Goal: Transaction & Acquisition: Purchase product/service

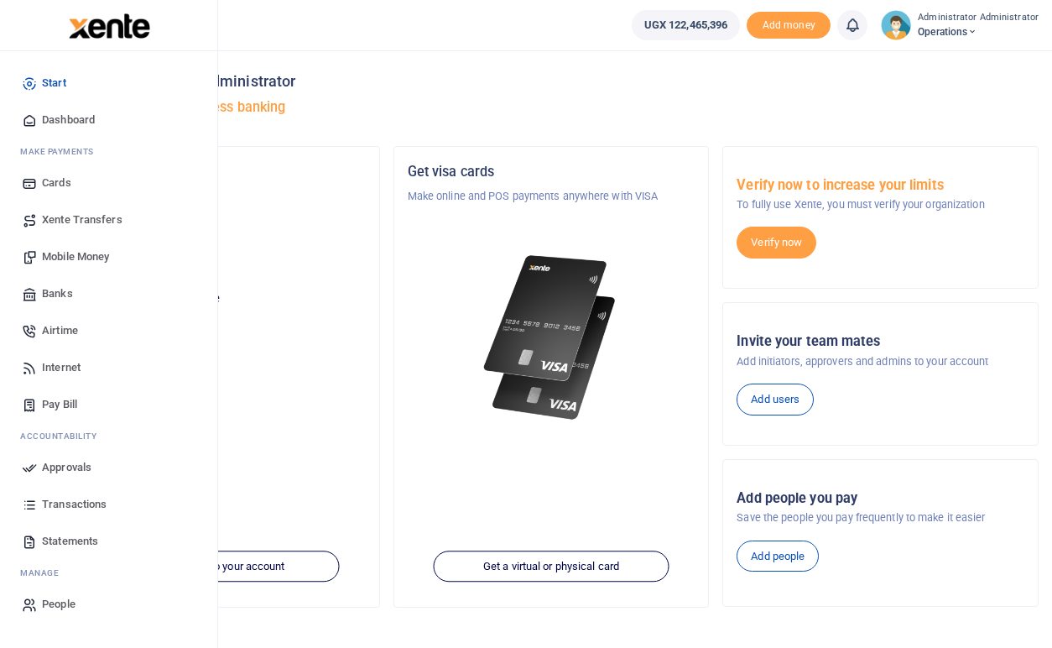
click at [65, 255] on span "Mobile Money" at bounding box center [75, 256] width 67 height 17
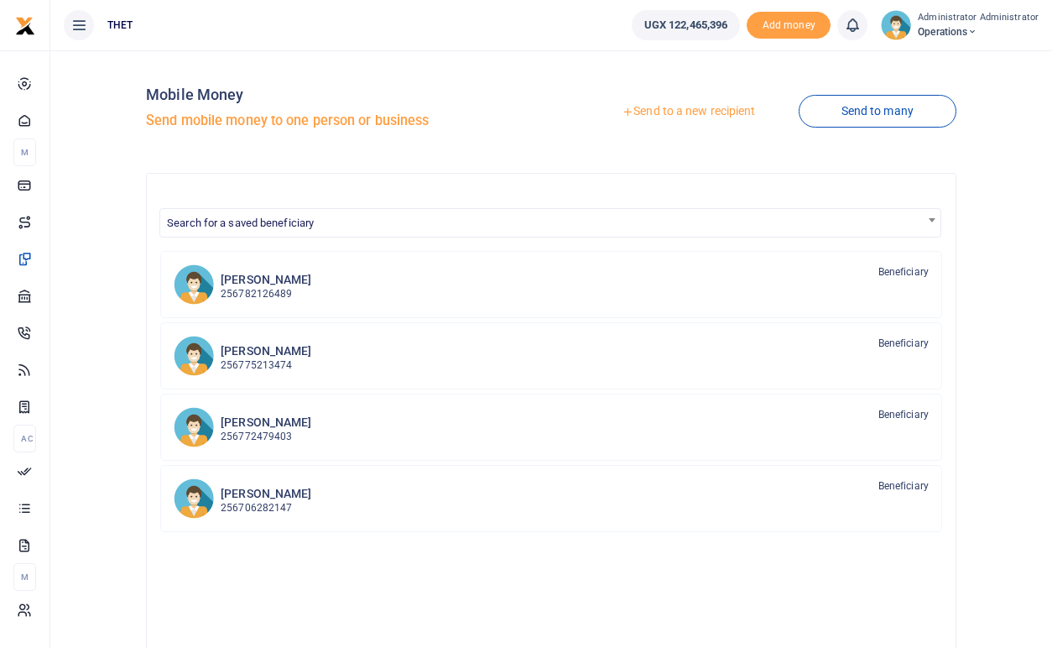
click at [666, 113] on link "Send to a new recipient" at bounding box center [688, 111] width 219 height 30
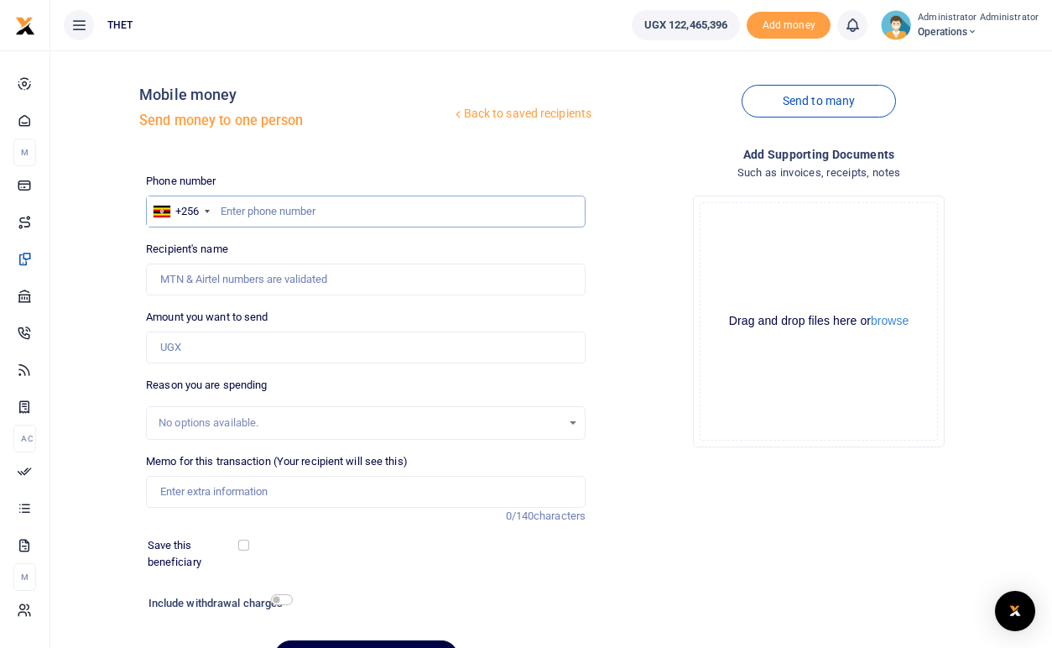
click at [335, 211] on input "text" at bounding box center [366, 211] width 440 height 32
type input "0782663159"
type input "Peter Ssebutinde"
type input "0782663159"
click at [183, 349] on input "Amount you want to send" at bounding box center [366, 347] width 440 height 32
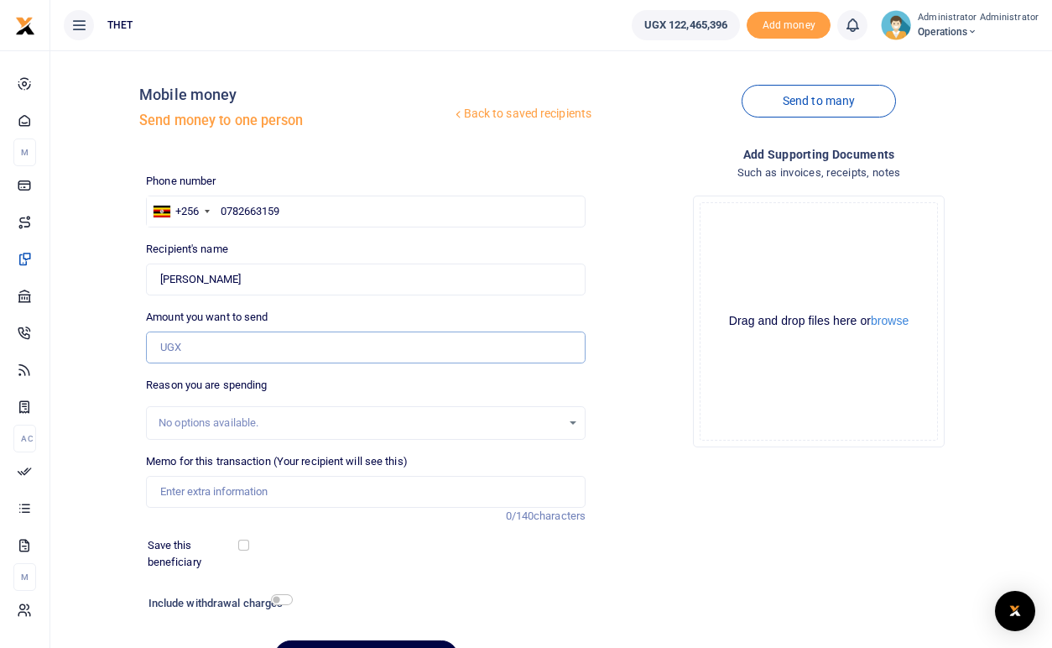
type input "100,000"
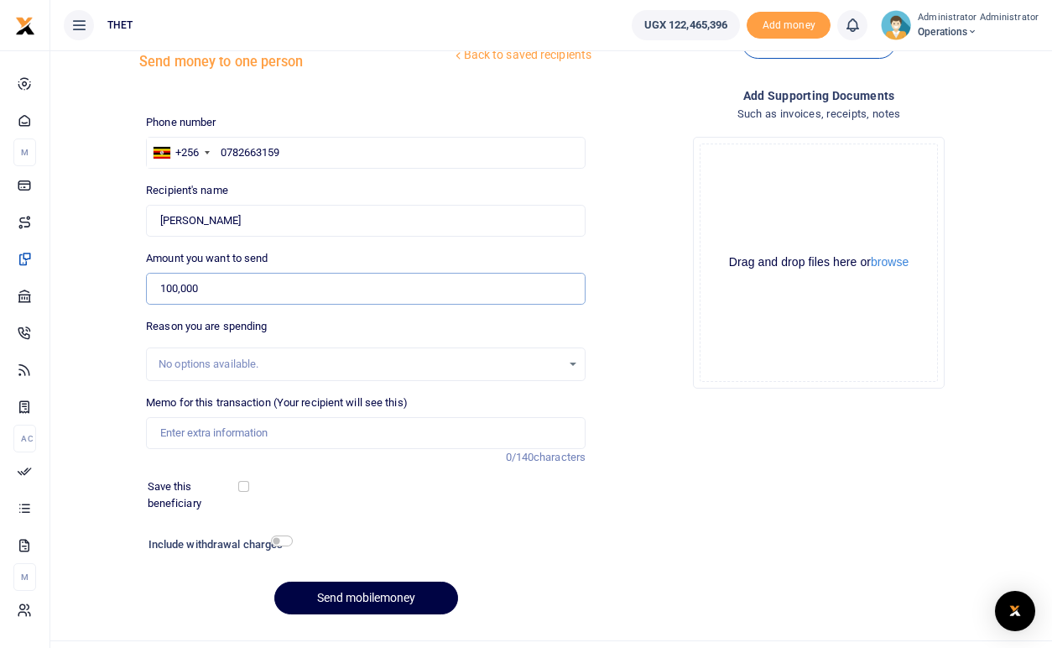
scroll to position [96, 0]
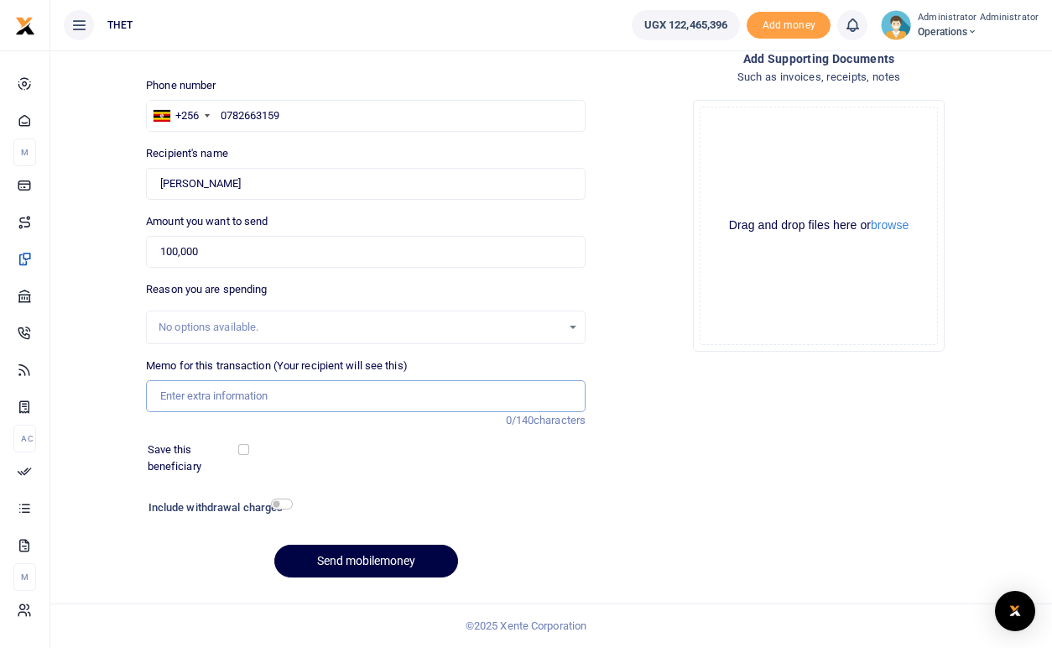
click at [219, 397] on input "Memo for this transaction (Your recipient will see this)" at bounding box center [366, 396] width 440 height 32
type input "transport refund for attending the training"
click at [284, 504] on input "checkbox" at bounding box center [282, 503] width 22 height 11
checkbox input "true"
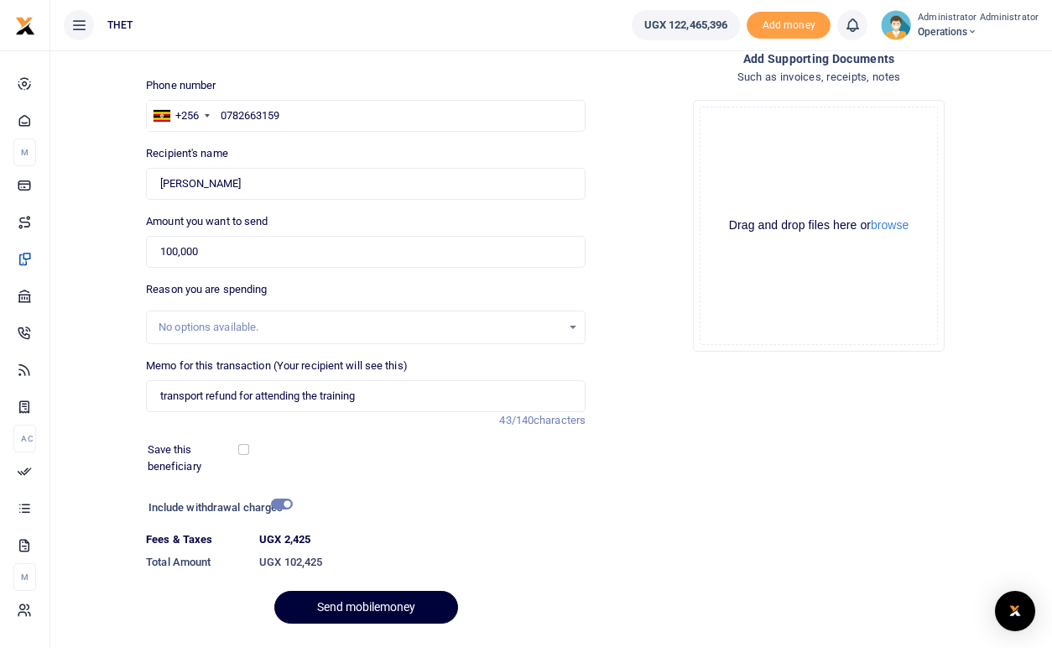
click at [352, 604] on button "Send mobilemoney" at bounding box center [366, 607] width 184 height 33
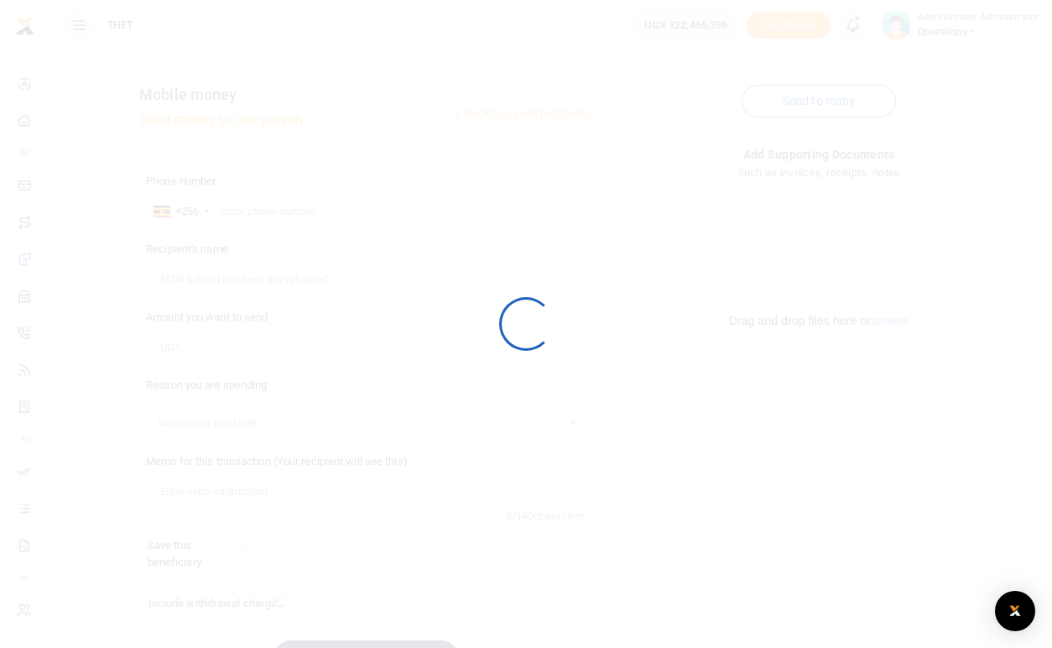
scroll to position [96, 0]
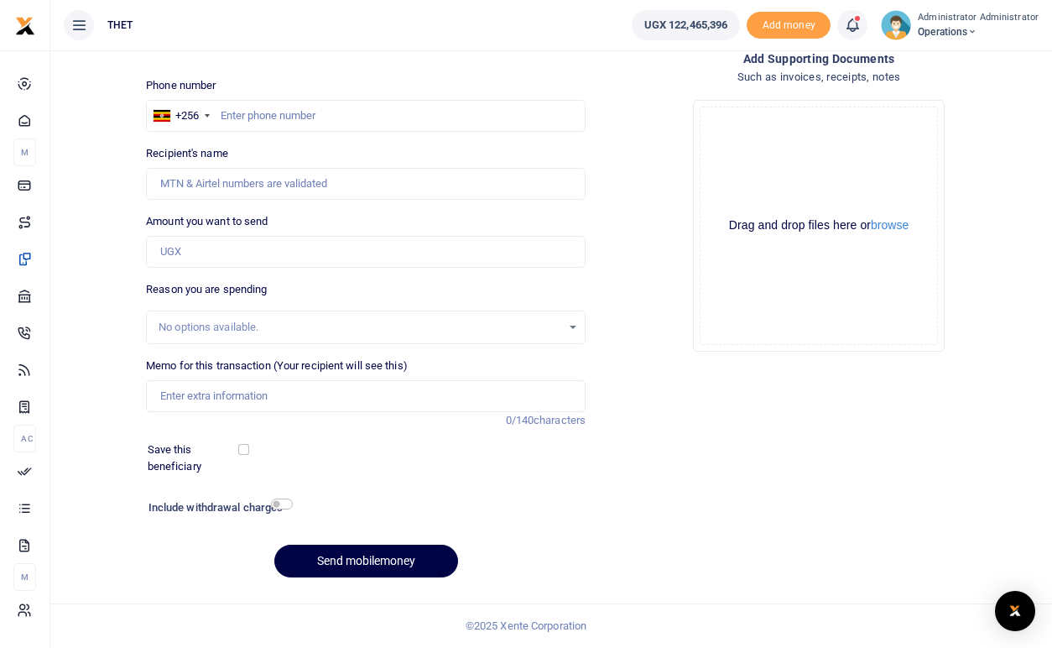
click at [853, 26] on icon at bounding box center [852, 25] width 17 height 18
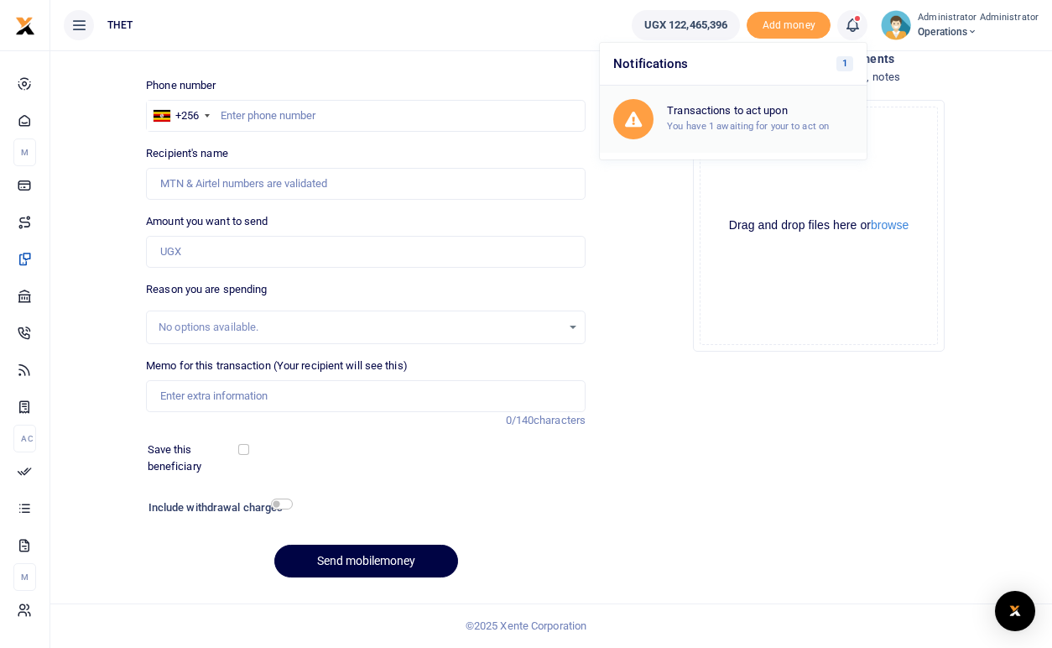
click at [771, 112] on h6 "Transactions to act upon" at bounding box center [760, 110] width 186 height 13
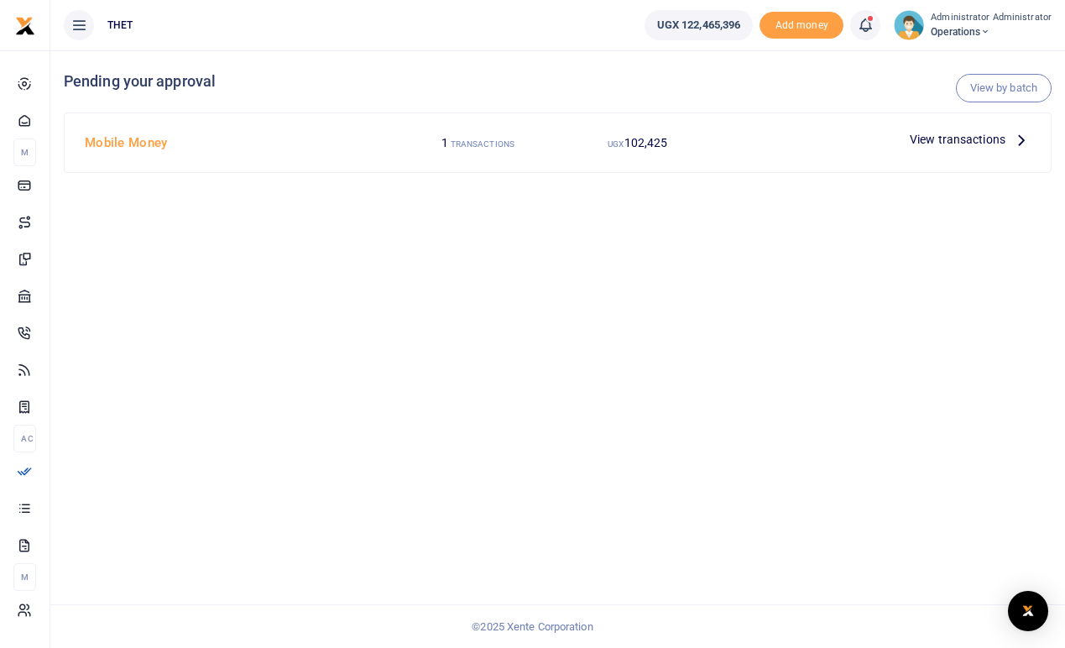
click at [1023, 140] on icon at bounding box center [1021, 139] width 18 height 18
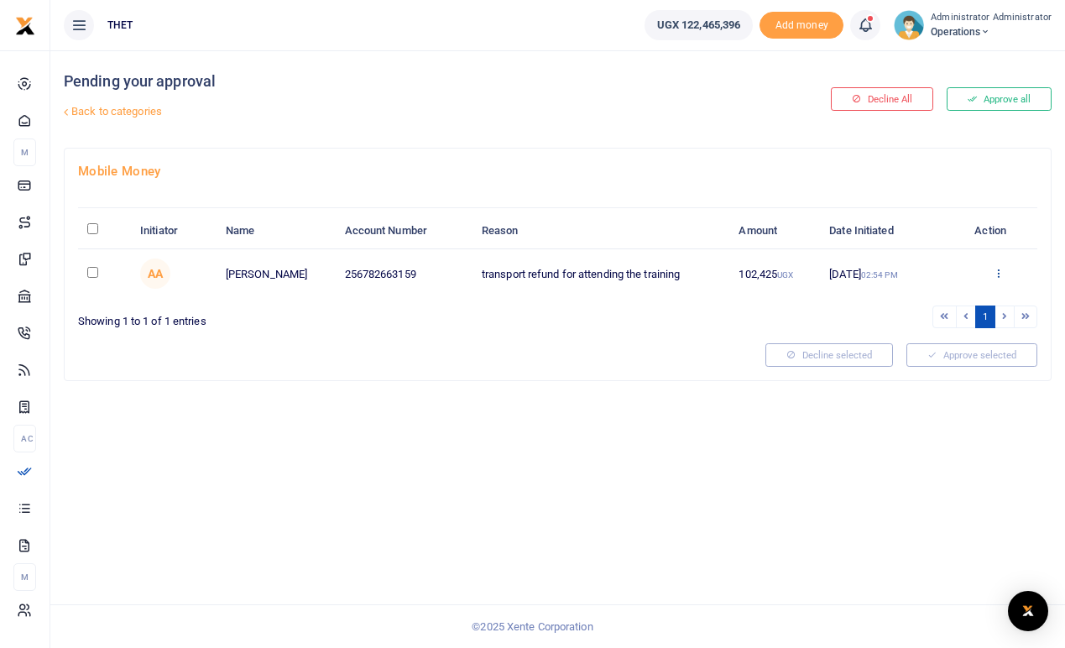
click at [1001, 275] on icon at bounding box center [998, 273] width 11 height 12
click at [925, 303] on link "Approve" at bounding box center [936, 300] width 133 height 23
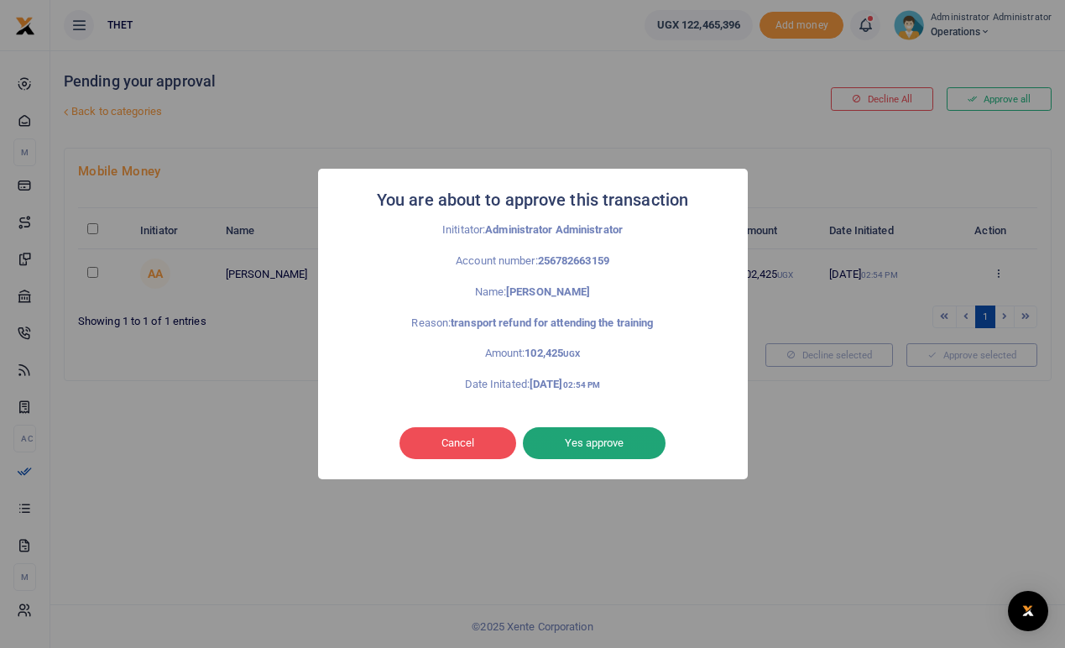
click at [597, 445] on button "Yes approve" at bounding box center [594, 443] width 143 height 32
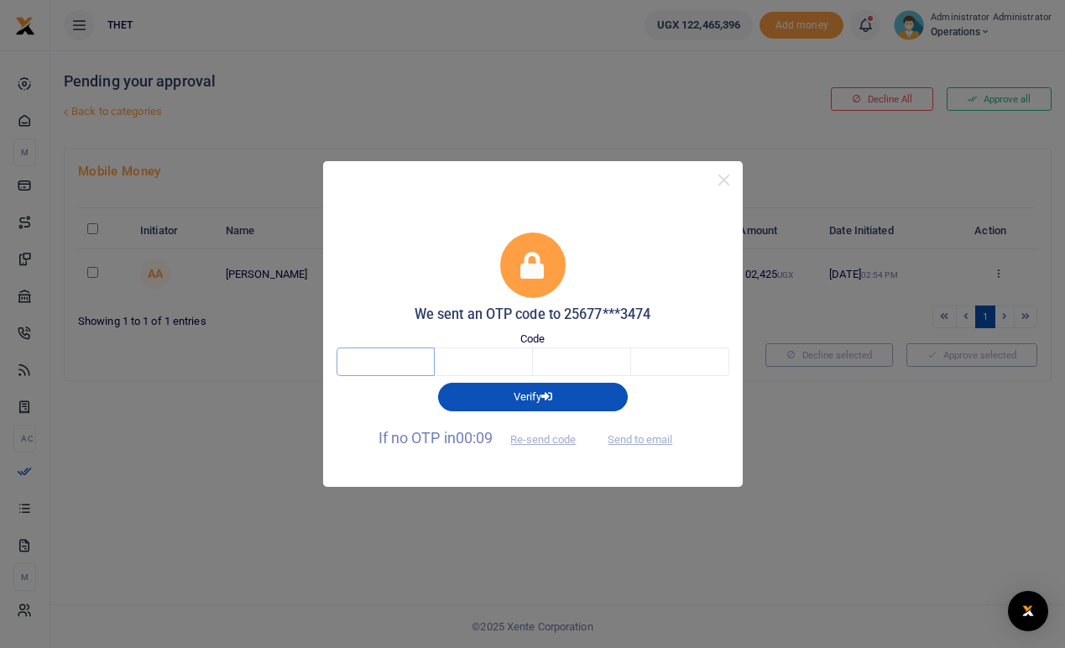
click at [381, 360] on input "text" at bounding box center [385, 361] width 98 height 29
type input "2"
type input "4"
type input "5"
type input "7"
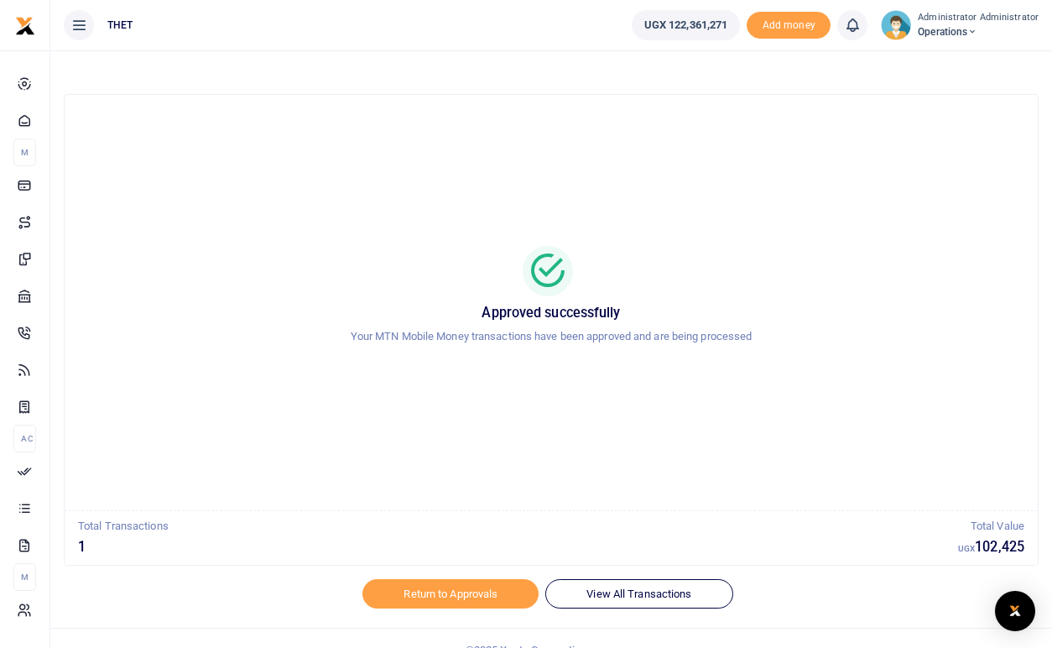
click at [840, 263] on div at bounding box center [551, 271] width 933 height 50
